Goal: Task Accomplishment & Management: Manage account settings

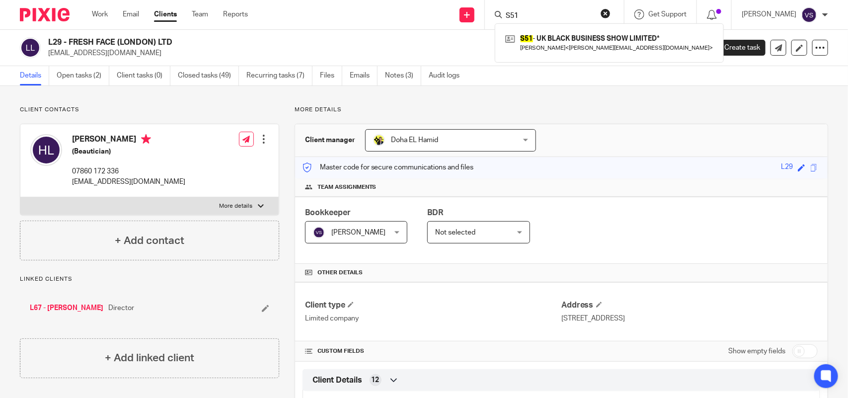
click at [451, 3] on div "Send new email Create task Add client Request signature S51 S51 - UK BLACK BUSI…" at bounding box center [555, 14] width 585 height 29
click at [533, 6] on div "S51 - UK BLACK BUSINESS SHOW LIMITED* Raphael Sofoluke < raphael@ukblackbusines…" at bounding box center [551, 14] width 145 height 29
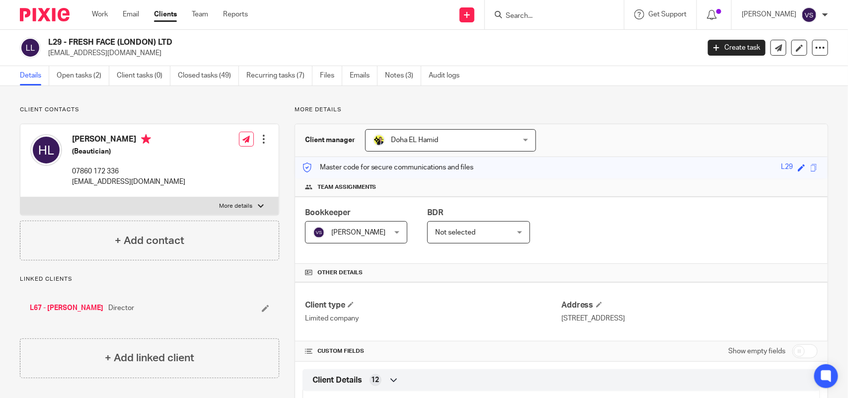
click at [543, 12] on input "Search" at bounding box center [549, 16] width 89 height 9
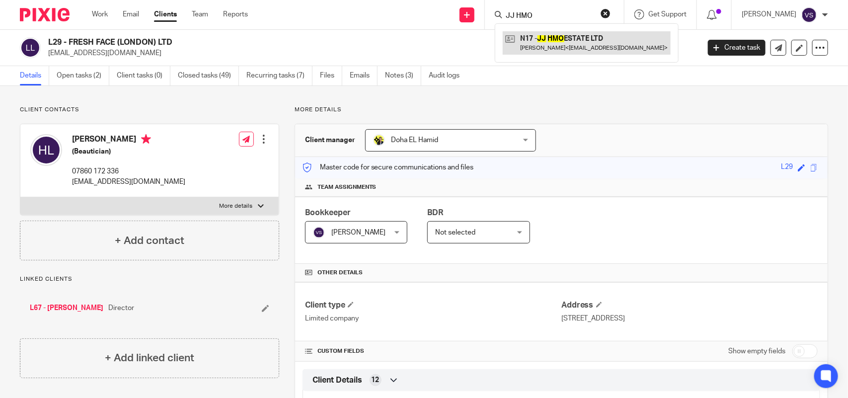
type input "JJ HMO"
click at [576, 42] on link at bounding box center [587, 42] width 168 height 23
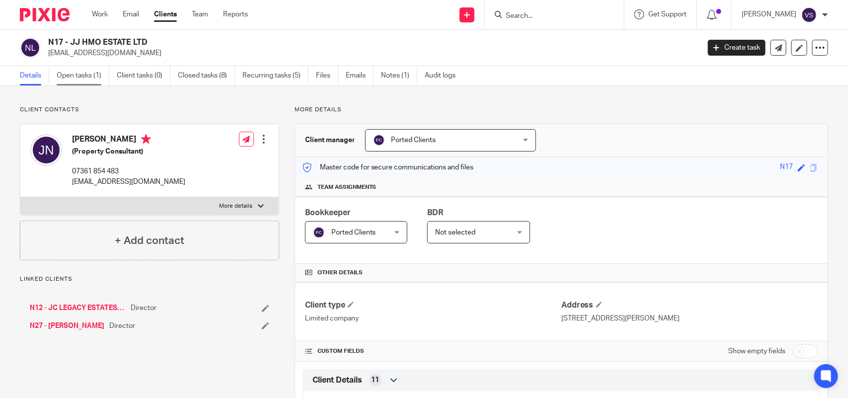
click at [93, 74] on link "Open tasks (1)" at bounding box center [83, 75] width 53 height 19
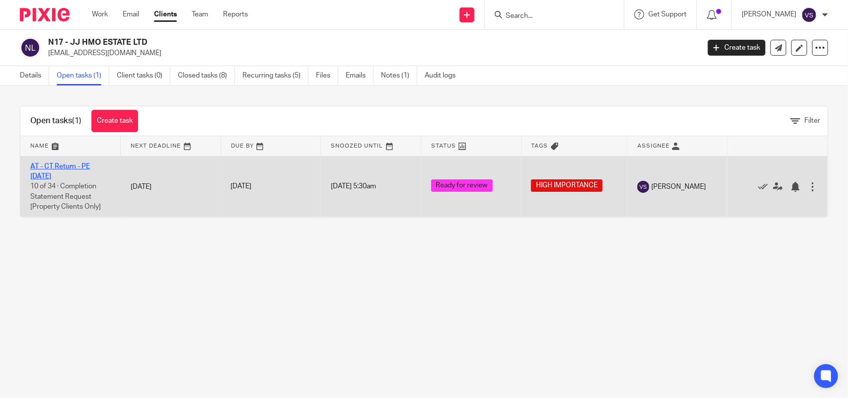
click at [68, 163] on link "AT - CT Return - PE [DATE]" at bounding box center [60, 171] width 60 height 17
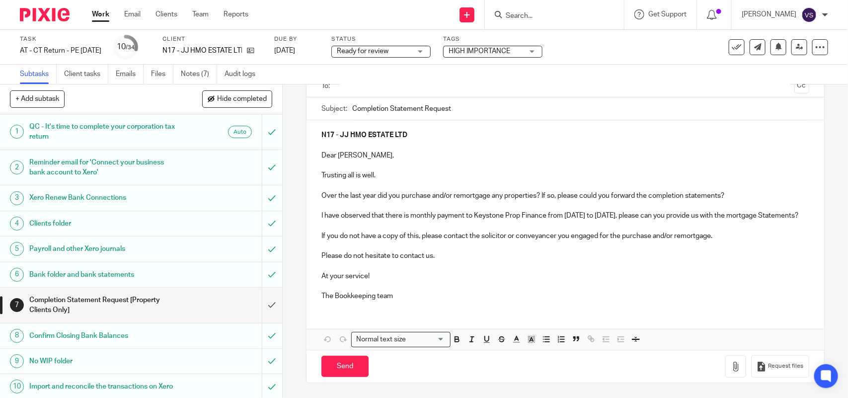
scroll to position [26, 0]
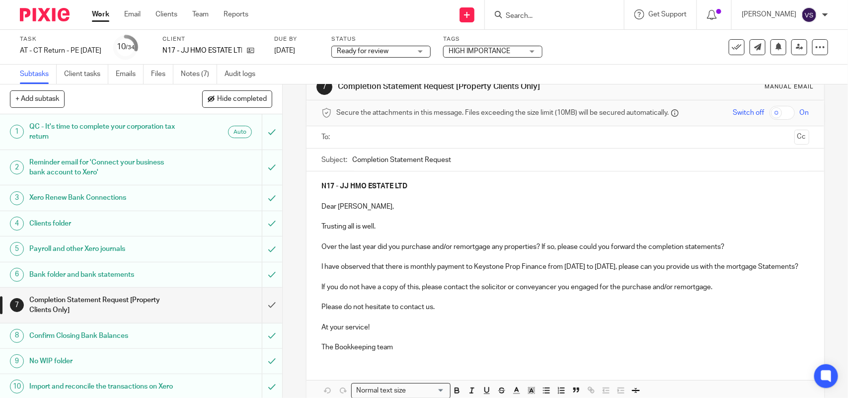
click at [416, 138] on input "text" at bounding box center [565, 137] width 450 height 11
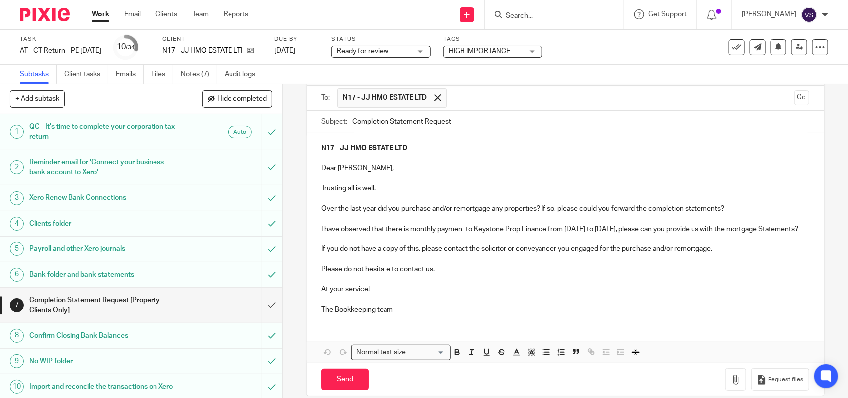
scroll to position [88, 0]
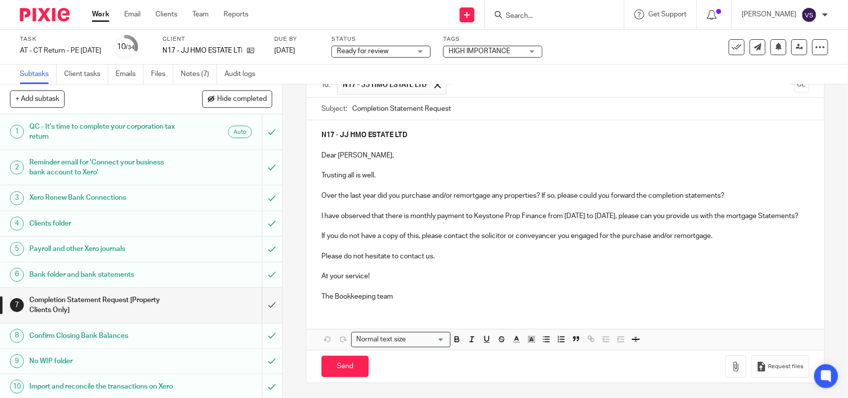
click at [322, 211] on p "I have observed that there is monthly payment to Keystone Prop Finance from Apr…" at bounding box center [566, 216] width 488 height 10
click at [363, 220] on p "We have observed that there is monthly payment to Keystone Prop Finance from Ap…" at bounding box center [566, 216] width 488 height 10
click at [540, 361] on button "Save draft" at bounding box center [529, 366] width 63 height 21
click at [346, 363] on input "Send" at bounding box center [345, 366] width 47 height 21
type input "Sent"
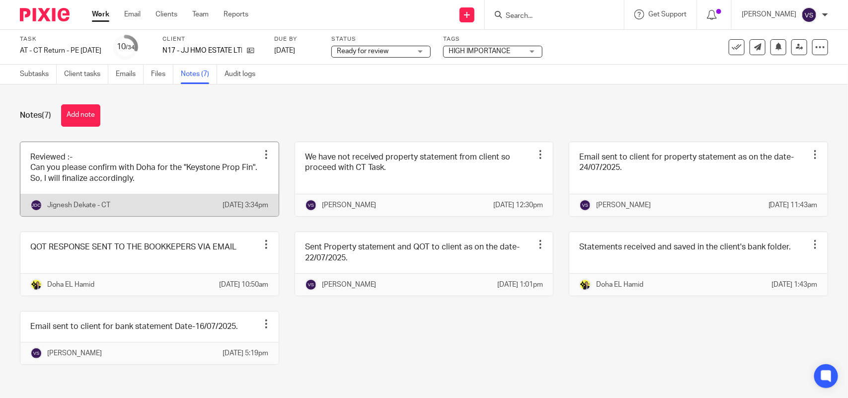
click at [157, 175] on link at bounding box center [149, 179] width 258 height 74
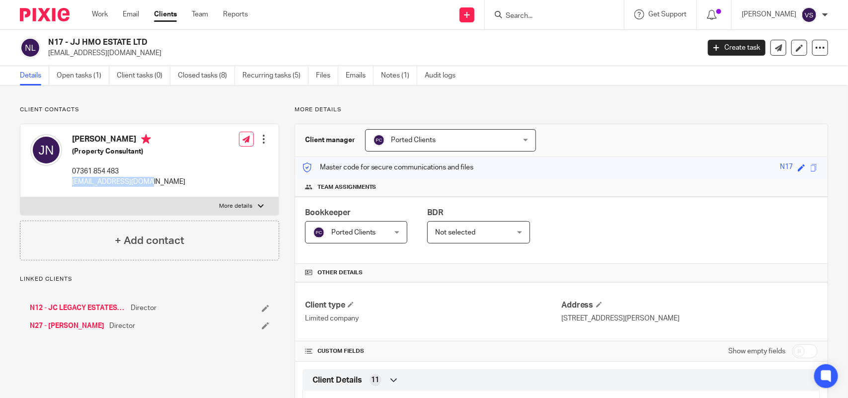
drag, startPoint x: 68, startPoint y: 183, endPoint x: 166, endPoint y: 183, distance: 98.4
click at [166, 183] on div "[PERSON_NAME] (Property Consultant) 07361 854 483 [EMAIL_ADDRESS][DOMAIN_NAME] …" at bounding box center [149, 160] width 258 height 73
copy p "[EMAIL_ADDRESS][DOMAIN_NAME]"
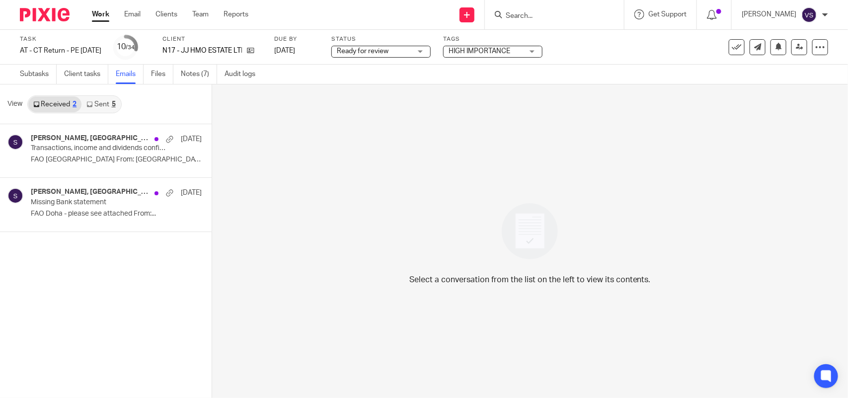
click at [412, 55] on span "Ready for review" at bounding box center [374, 51] width 75 height 10
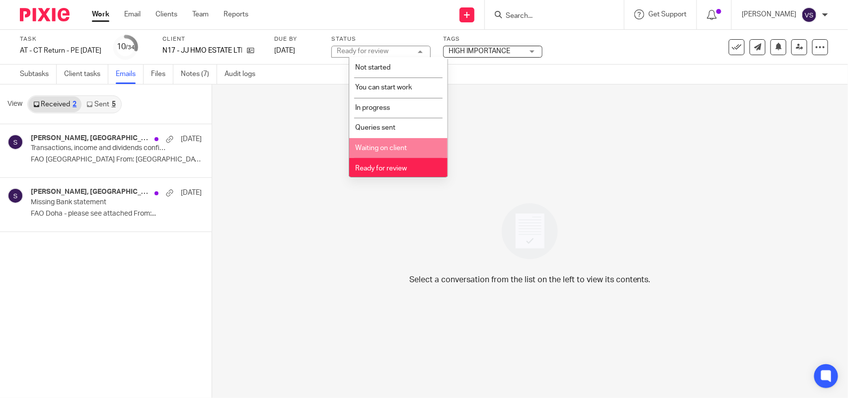
click at [427, 146] on li "Waiting on client" at bounding box center [398, 148] width 98 height 20
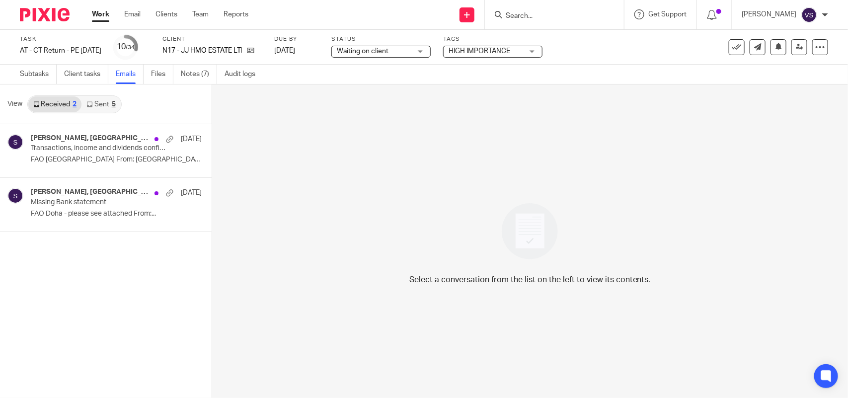
click at [583, 95] on div "Select a conversation from the list on the left to view its contents." at bounding box center [530, 241] width 636 height 314
click at [192, 17] on link "Team" at bounding box center [200, 14] width 16 height 10
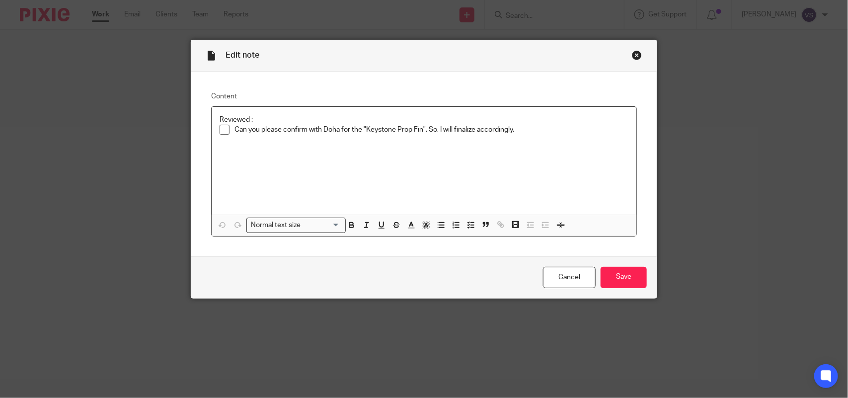
click at [221, 130] on span at bounding box center [225, 130] width 10 height 10
drag, startPoint x: 220, startPoint y: 130, endPoint x: 274, endPoint y: 137, distance: 54.6
click at [221, 130] on span at bounding box center [225, 130] width 10 height 10
click at [514, 130] on p "Can you please confirm with Doha for the "Keystone Prop Fin". So, I will finali…" at bounding box center [432, 130] width 394 height 10
click at [220, 129] on span at bounding box center [225, 130] width 10 height 10
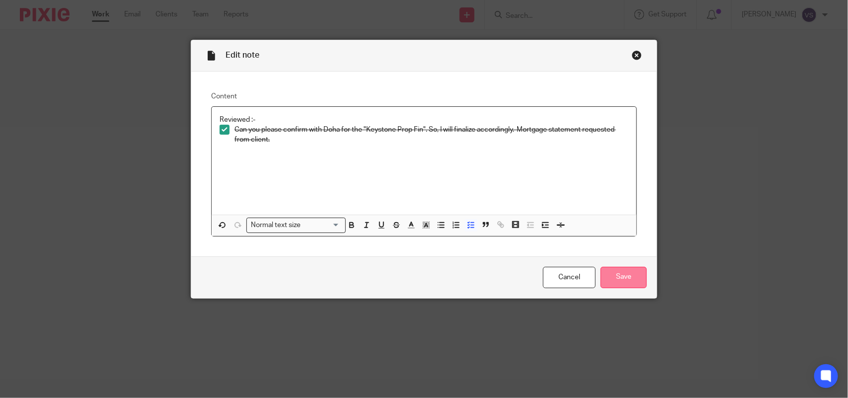
click at [627, 273] on input "Save" at bounding box center [624, 277] width 46 height 21
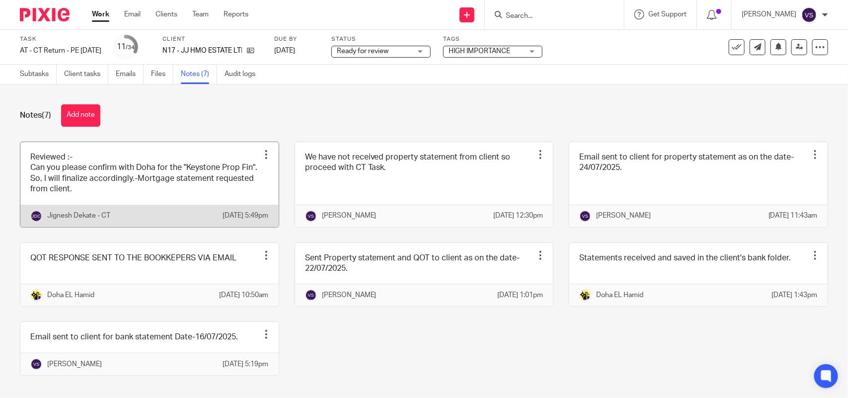
click at [197, 192] on link at bounding box center [149, 184] width 258 height 85
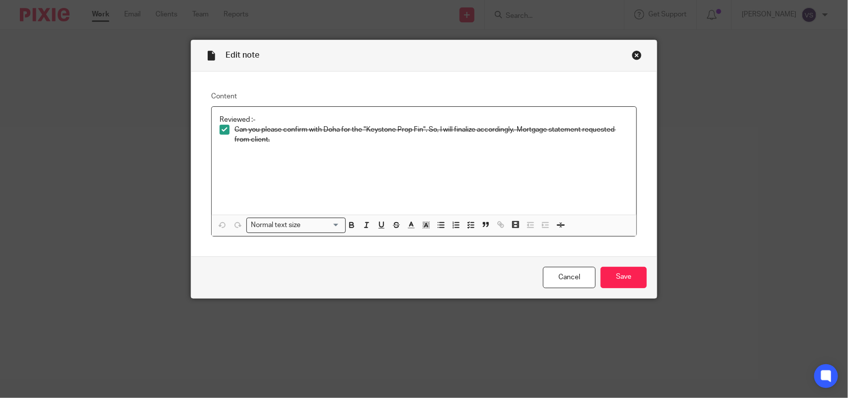
click at [632, 55] on div "Close this dialog window" at bounding box center [637, 55] width 10 height 10
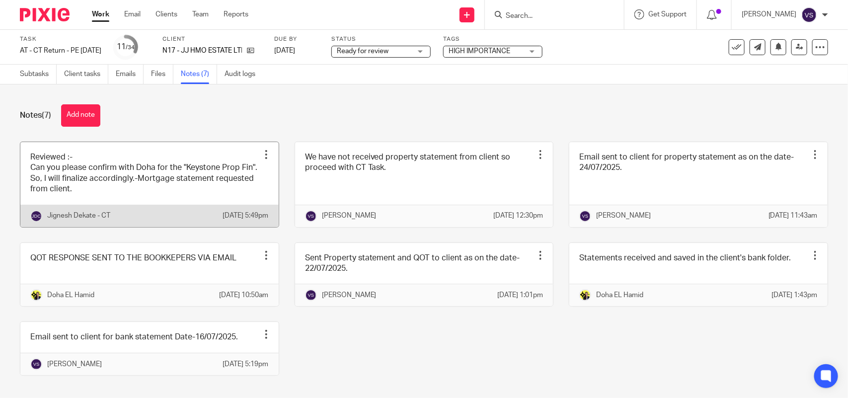
click at [195, 170] on link at bounding box center [149, 184] width 258 height 85
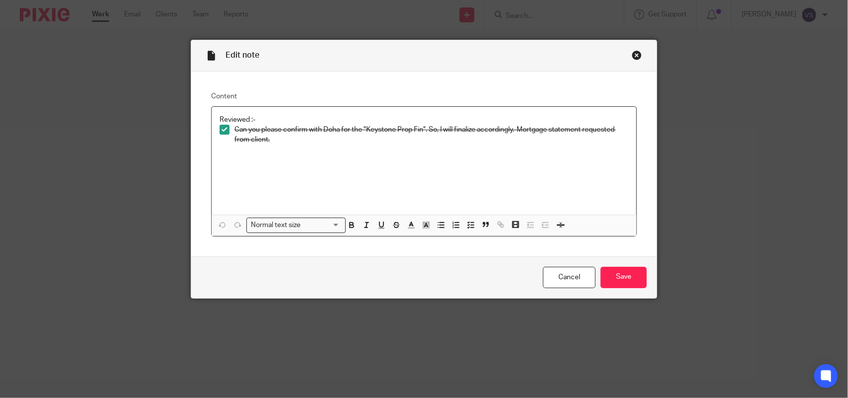
click at [288, 145] on div "Reviewed :- Can you please confirm with Doha for the "Keystone Prop Fin". So, I…" at bounding box center [424, 161] width 425 height 108
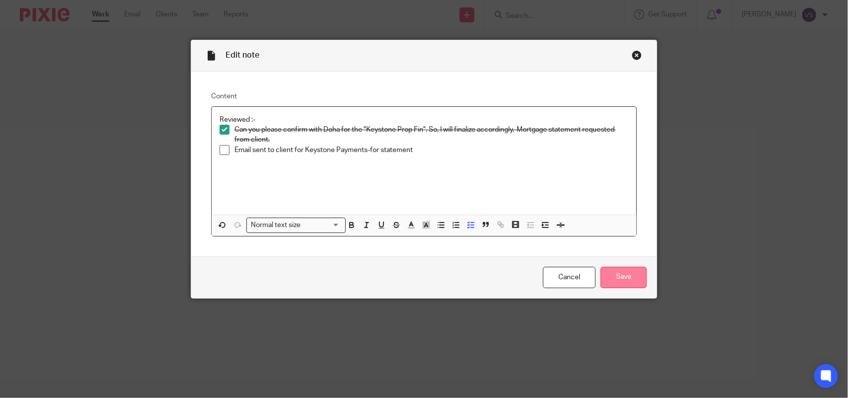
click at [629, 275] on input "Save" at bounding box center [624, 277] width 46 height 21
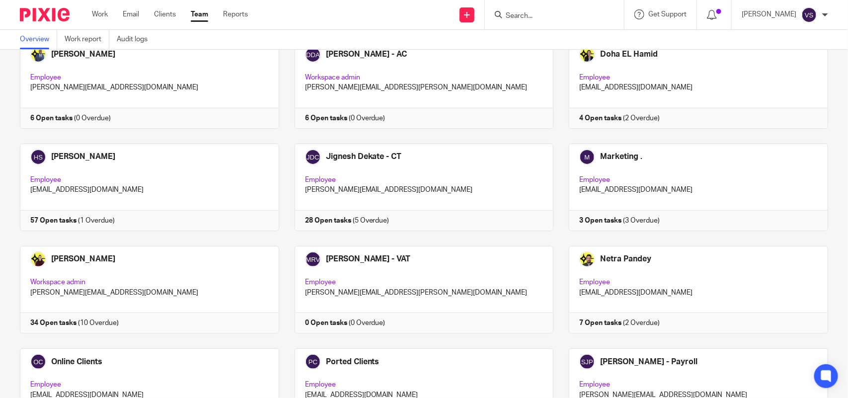
scroll to position [551, 0]
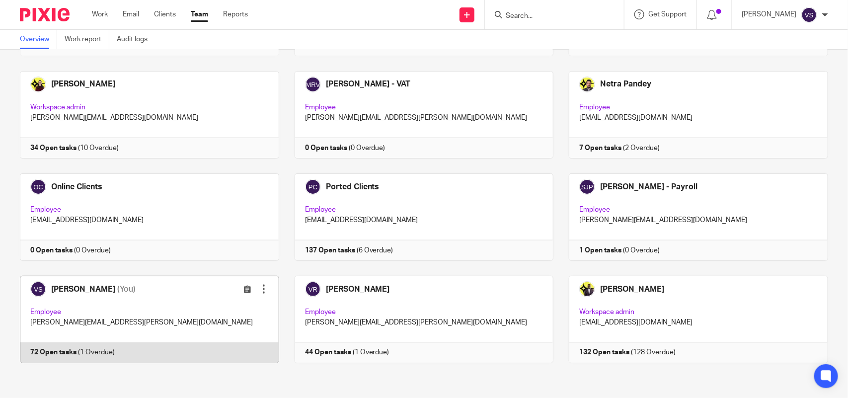
click at [128, 293] on link at bounding box center [141, 319] width 275 height 87
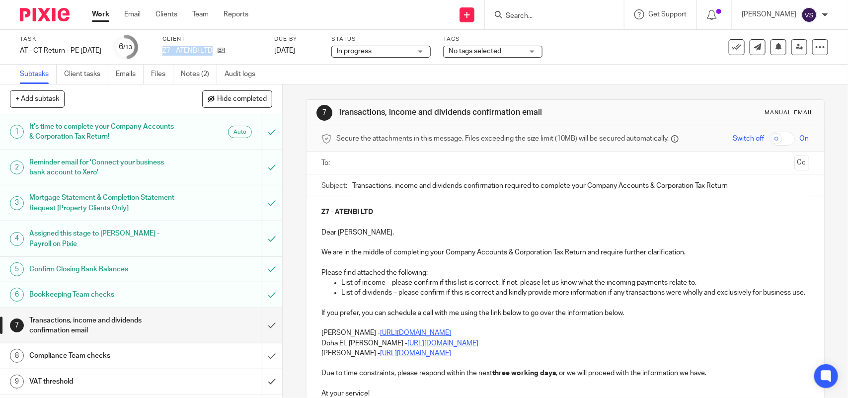
click at [557, 17] on input "Search" at bounding box center [549, 16] width 89 height 9
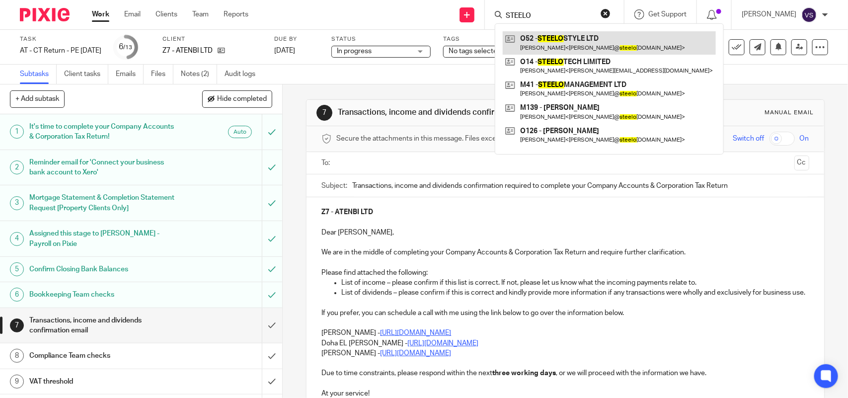
type input "STEELO"
click at [585, 36] on link at bounding box center [609, 42] width 213 height 23
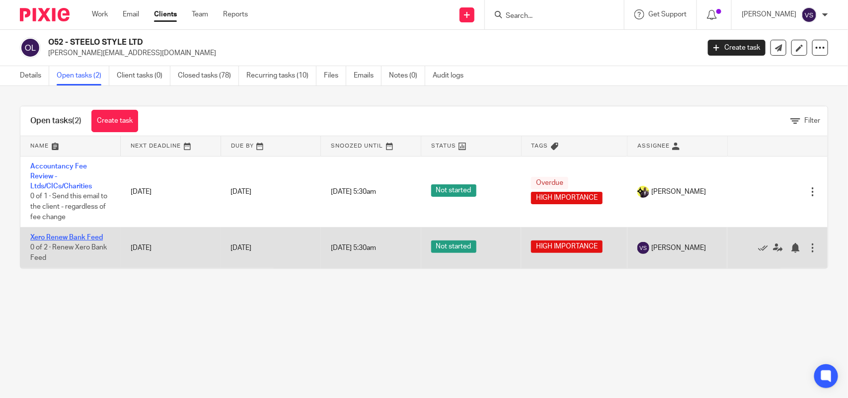
click at [75, 236] on link "Xero Renew Bank Feed" at bounding box center [66, 237] width 73 height 7
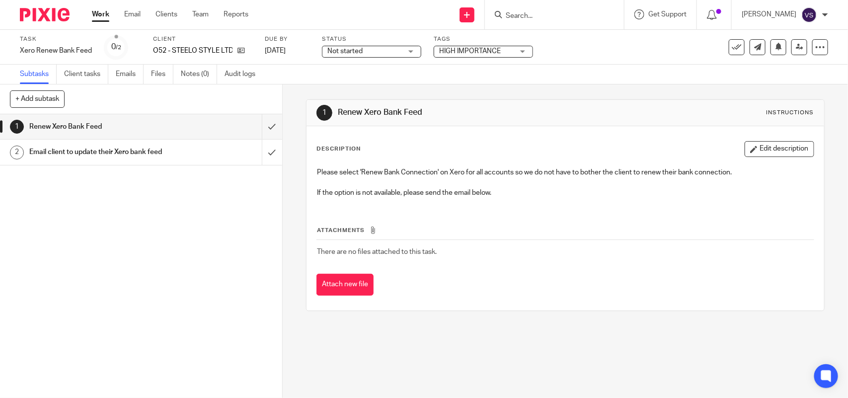
click at [544, 12] on input "Search" at bounding box center [549, 16] width 89 height 9
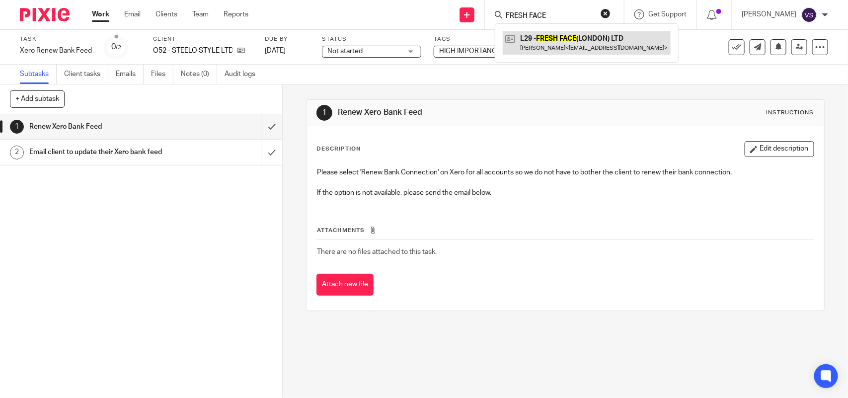
type input "FRESH FACE"
click at [588, 41] on link at bounding box center [587, 42] width 168 height 23
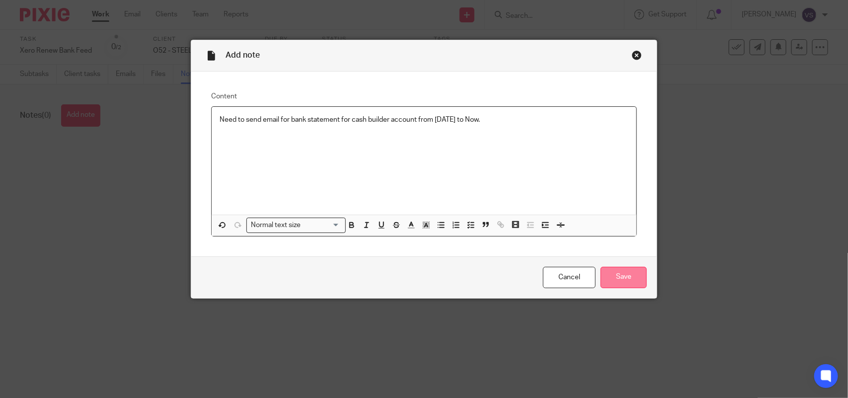
click at [633, 277] on input "Save" at bounding box center [624, 277] width 46 height 21
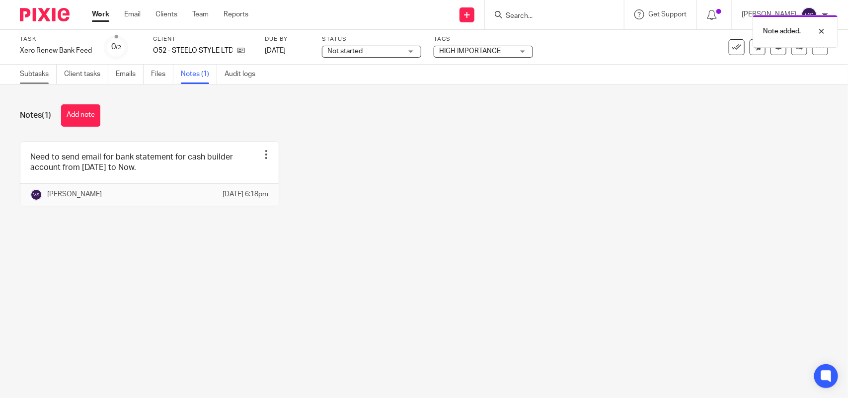
click at [41, 76] on link "Subtasks" at bounding box center [38, 74] width 37 height 19
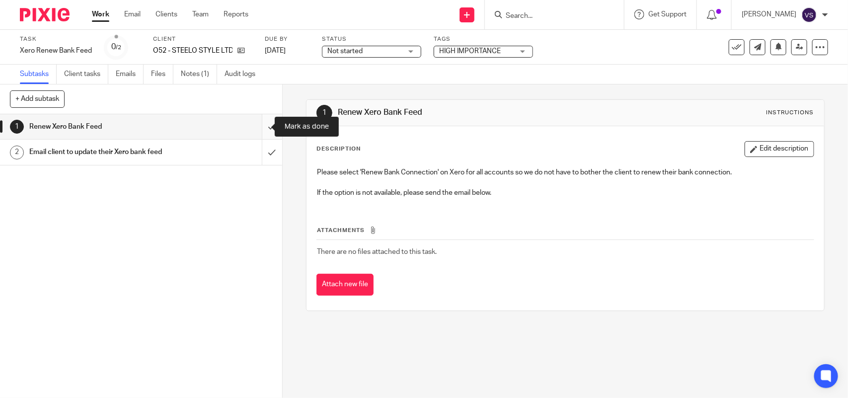
click at [255, 128] on input "submit" at bounding box center [141, 126] width 282 height 25
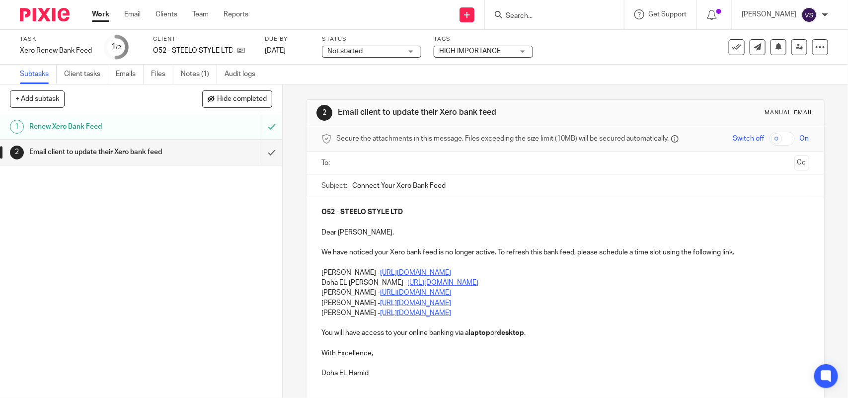
click at [369, 49] on span "Not started" at bounding box center [365, 51] width 75 height 10
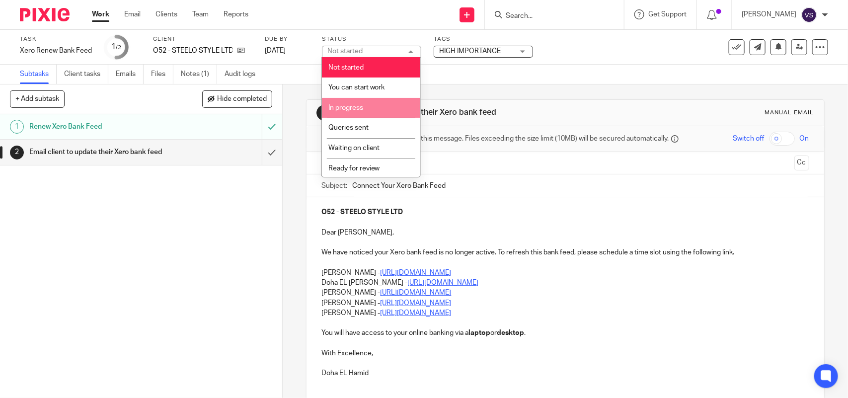
click at [372, 105] on li "In progress" at bounding box center [371, 108] width 98 height 20
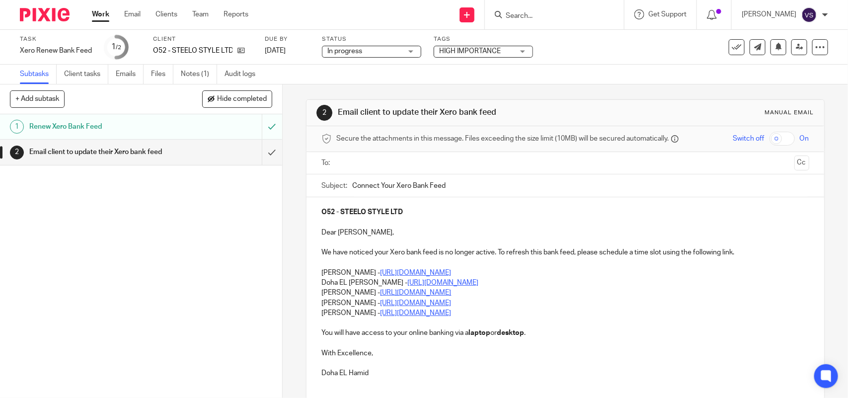
click at [416, 80] on div "Subtasks Client tasks Emails Files Notes (1) Audit logs" at bounding box center [424, 75] width 848 height 20
drag, startPoint x: 150, startPoint y: 50, endPoint x: 237, endPoint y: 50, distance: 87.5
click at [237, 50] on div "Task Xero Renew Bank Feed Save Xero Renew Bank Feed 1 /2 Client O52 - STEELO ST…" at bounding box center [357, 47] width 674 height 24
copy div "O52 - STEELO STYLE LTD"
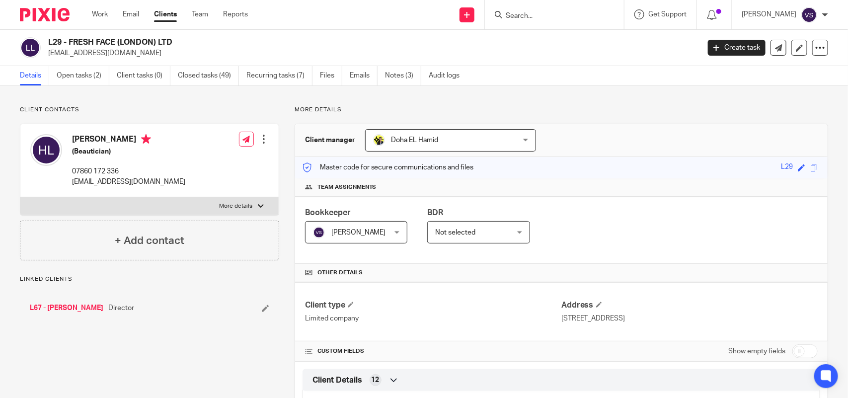
drag, startPoint x: 48, startPoint y: 40, endPoint x: 177, endPoint y: 45, distance: 128.8
click at [177, 45] on h2 "L29 - FRESH FACE (LONDON) LTD" at bounding box center [306, 42] width 516 height 10
copy h2 "L29 - FRESH FACE (LONDON) LTD"
click at [200, 19] on link "Team" at bounding box center [200, 14] width 16 height 10
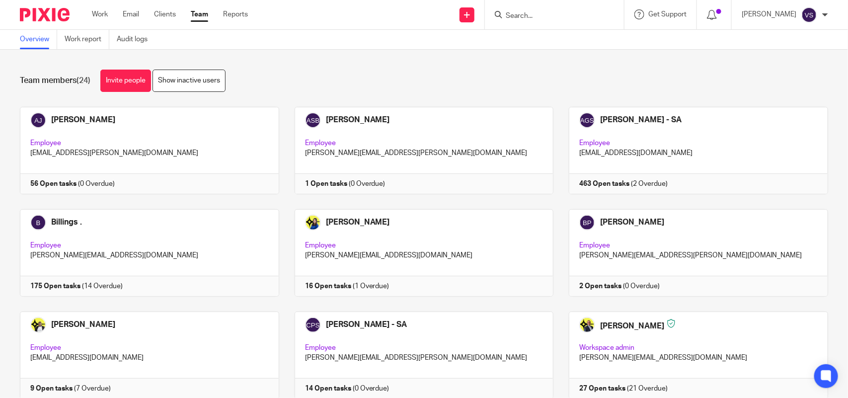
scroll to position [551, 0]
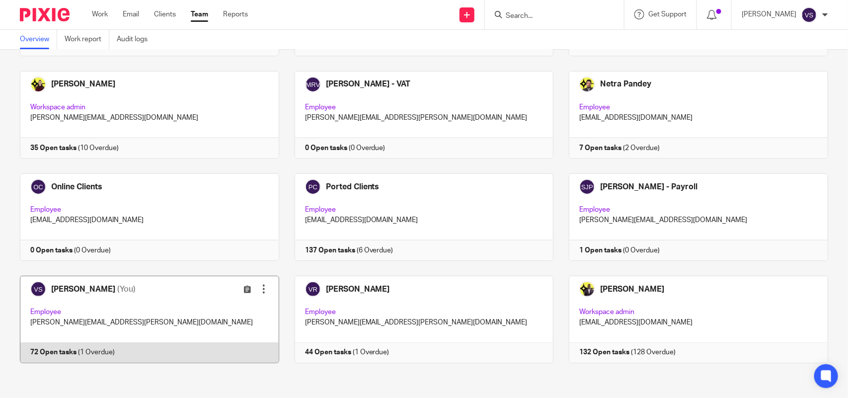
click at [188, 312] on link at bounding box center [141, 319] width 275 height 87
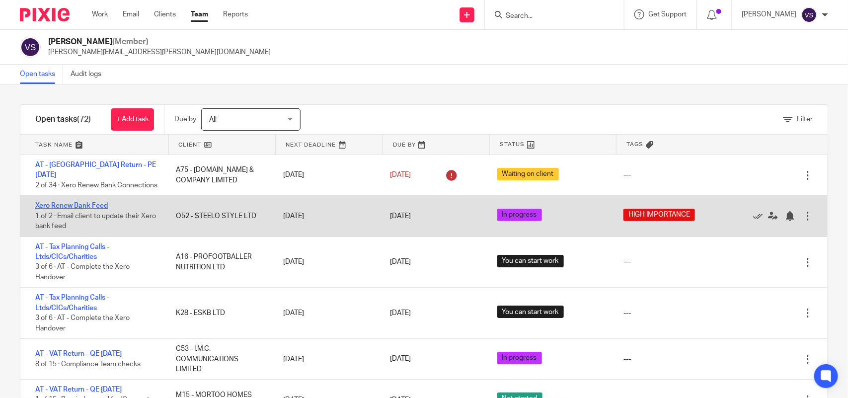
click at [82, 207] on link "Xero Renew Bank Feed" at bounding box center [71, 205] width 73 height 7
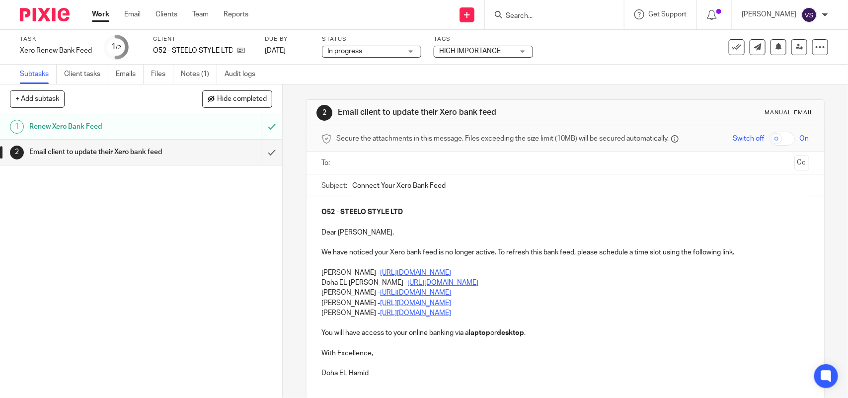
click at [247, 242] on div "1 Renew Xero Bank Feed 2 Email client to update their Xero bank feed" at bounding box center [141, 256] width 282 height 284
click at [262, 153] on input "submit" at bounding box center [141, 152] width 282 height 25
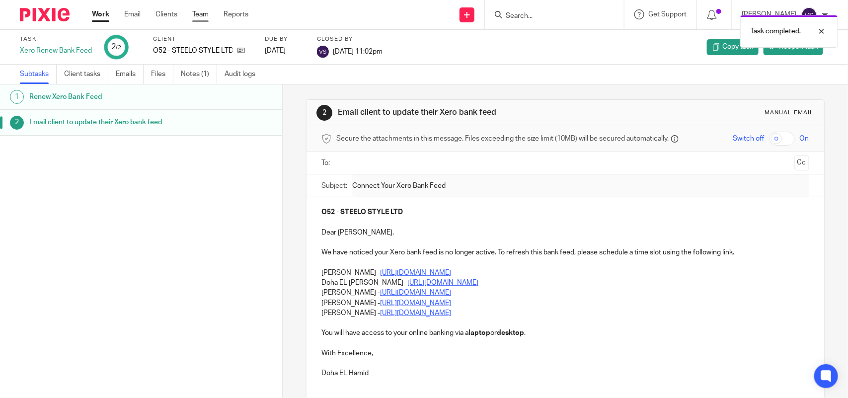
click at [206, 15] on link "Team" at bounding box center [200, 14] width 16 height 10
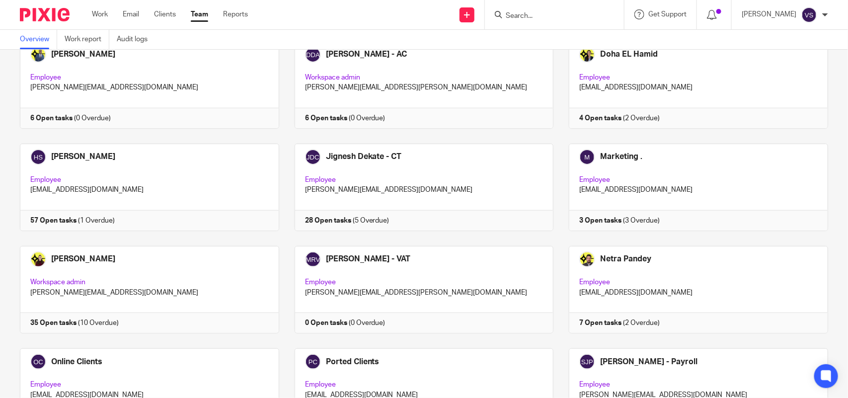
scroll to position [551, 0]
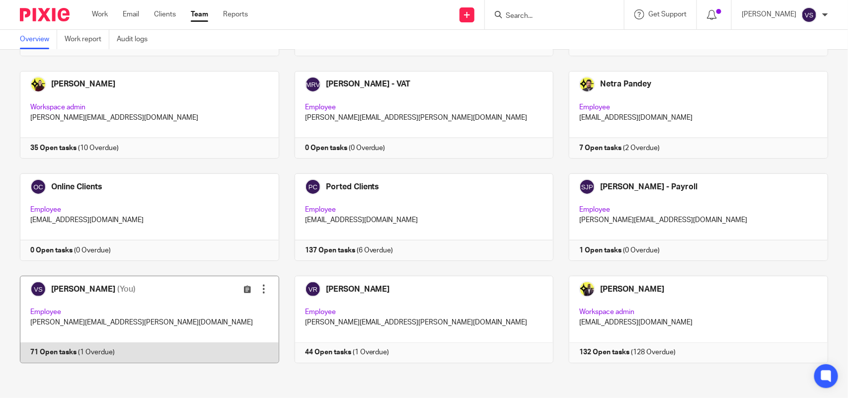
click at [190, 300] on link at bounding box center [141, 319] width 275 height 87
